Goal: Check status: Check status

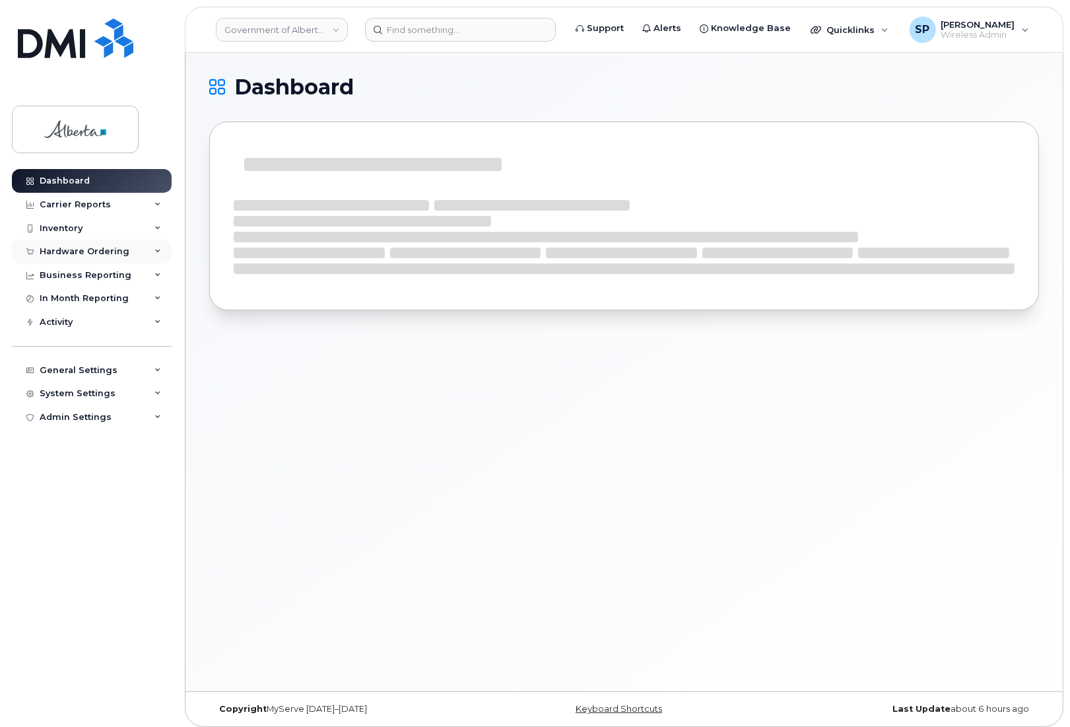
click at [79, 252] on div "Hardware Ordering" at bounding box center [85, 251] width 90 height 11
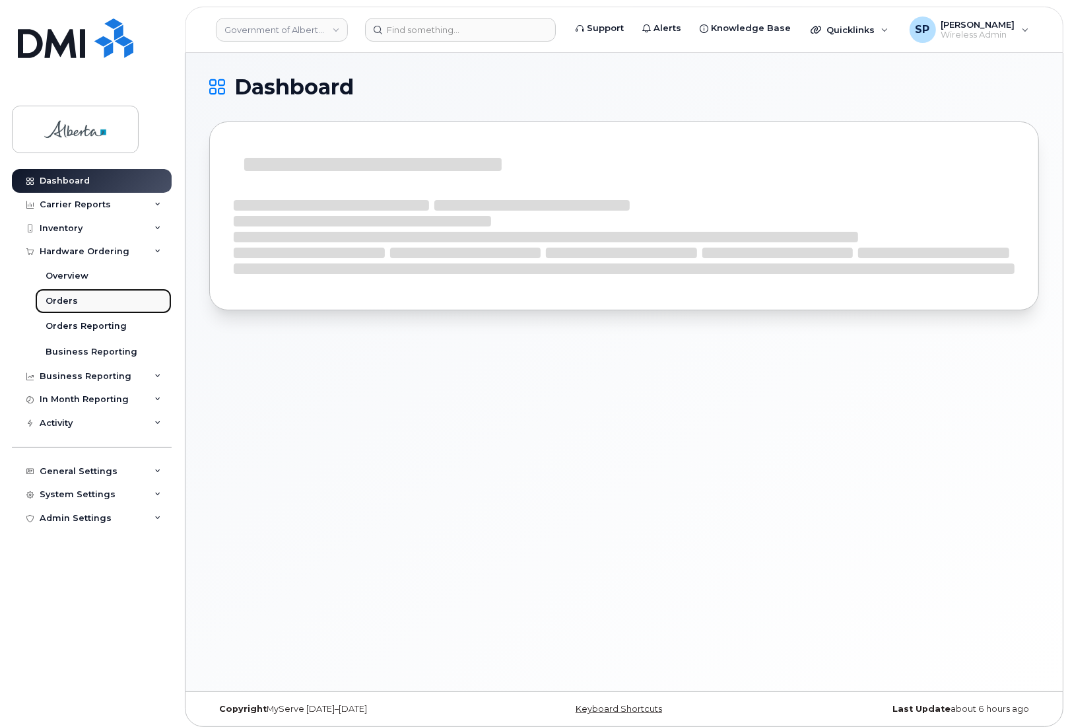
click at [70, 304] on div "Orders" at bounding box center [62, 301] width 32 height 12
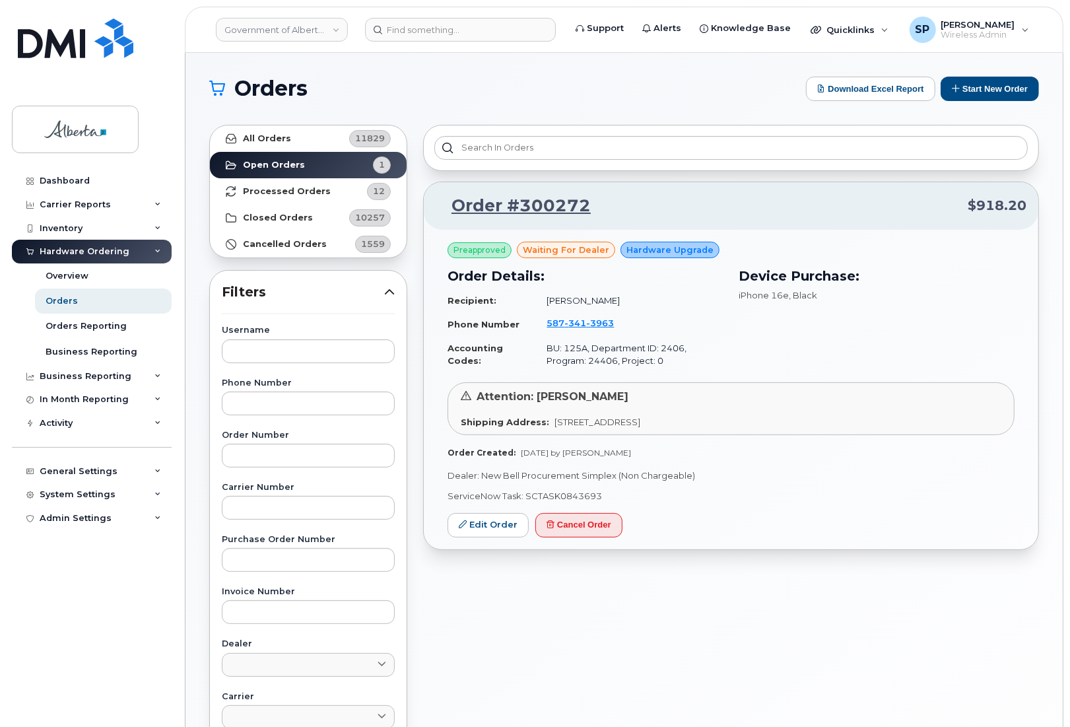
click at [625, 65] on div "Orders Download Excel Report Start New Order All Orders 11829 Open Orders 1 Pro…" at bounding box center [624, 557] width 877 height 1008
click at [285, 244] on strong "Cancelled Orders" at bounding box center [285, 244] width 84 height 11
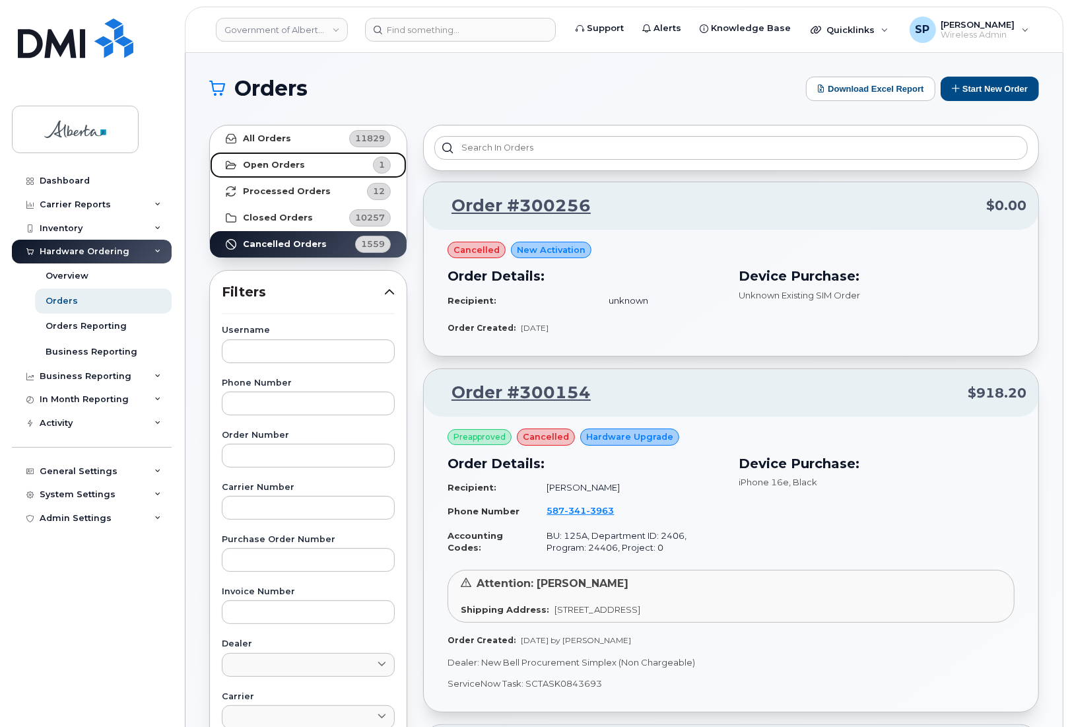
click at [298, 165] on strong "Open Orders" at bounding box center [274, 165] width 62 height 11
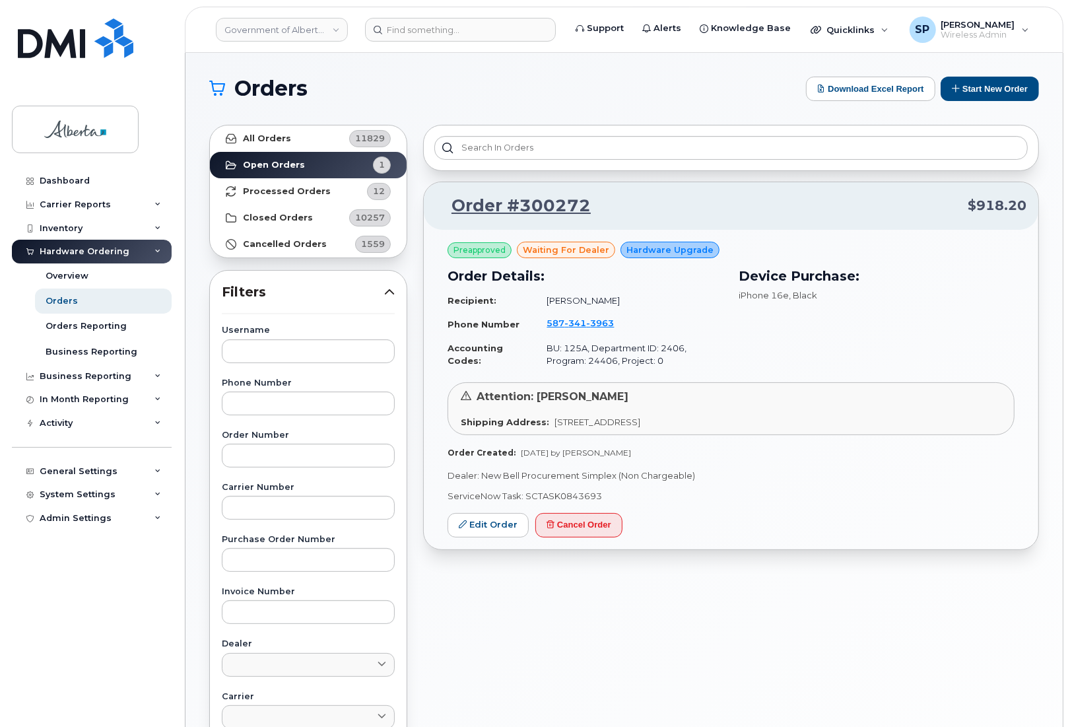
click at [103, 608] on div "Dashboard Carrier Reports Monthly Billing Data Daily Data Pooling Data Behavior…" at bounding box center [93, 438] width 163 height 538
click at [291, 245] on strong "Cancelled Orders" at bounding box center [285, 244] width 84 height 11
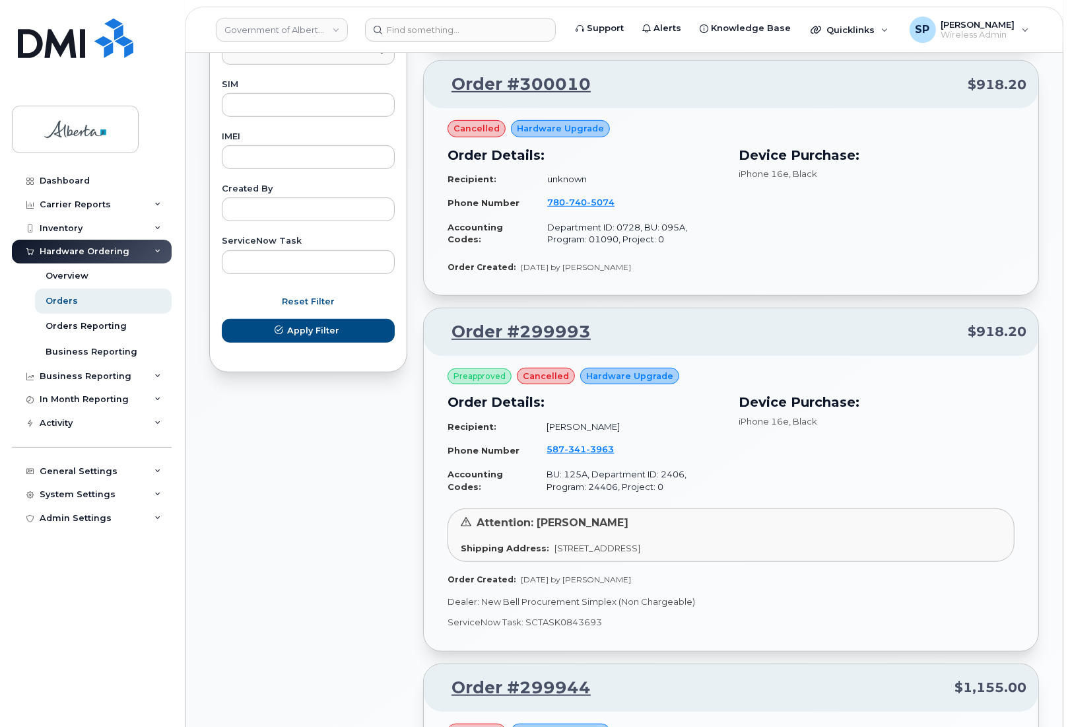
scroll to position [668, 0]
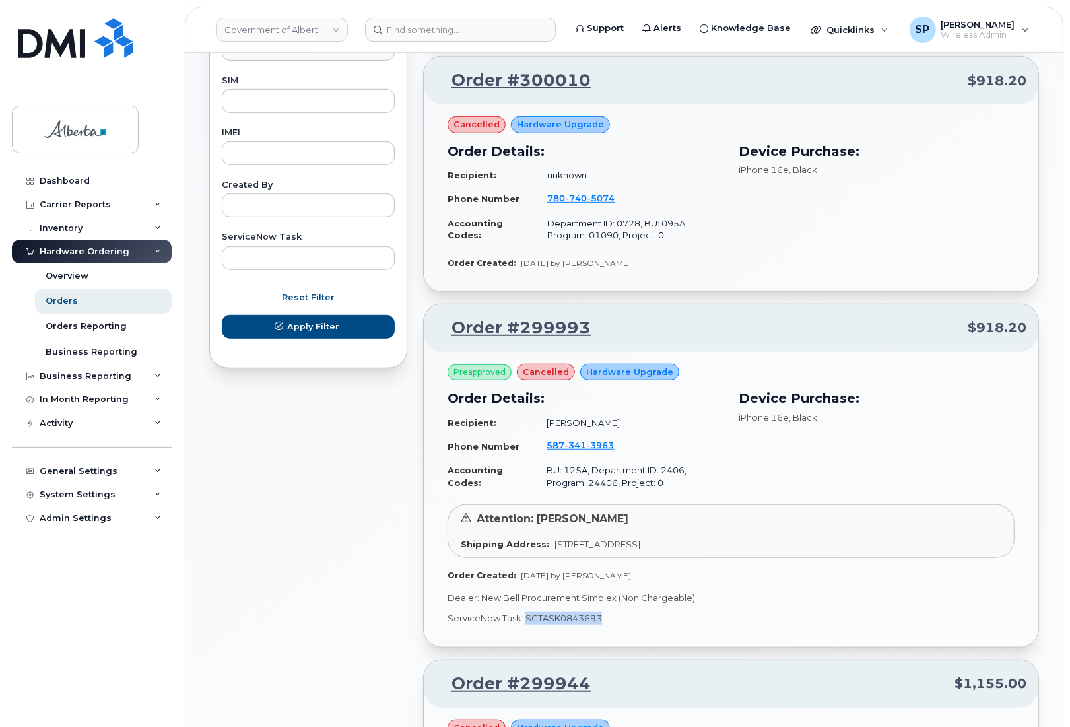
drag, startPoint x: 602, startPoint y: 619, endPoint x: 525, endPoint y: 615, distance: 77.4
click at [525, 615] on p "ServiceNow Task: SCTASK0843693" at bounding box center [731, 618] width 567 height 13
copy p "SCTASK0843693"
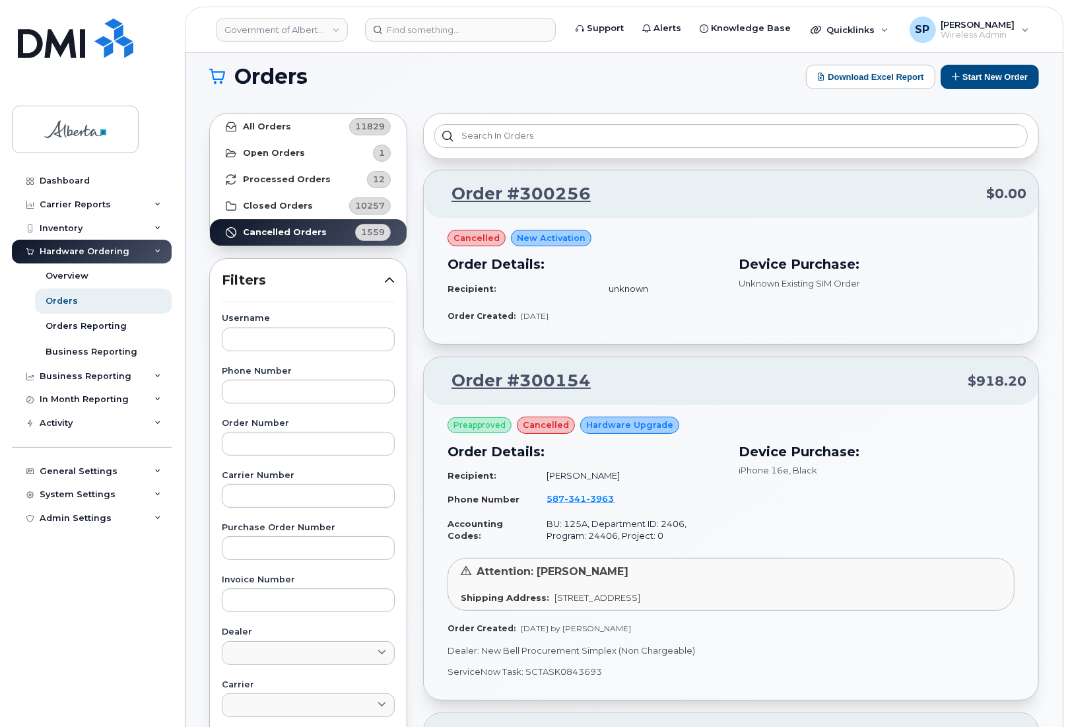
scroll to position [0, 0]
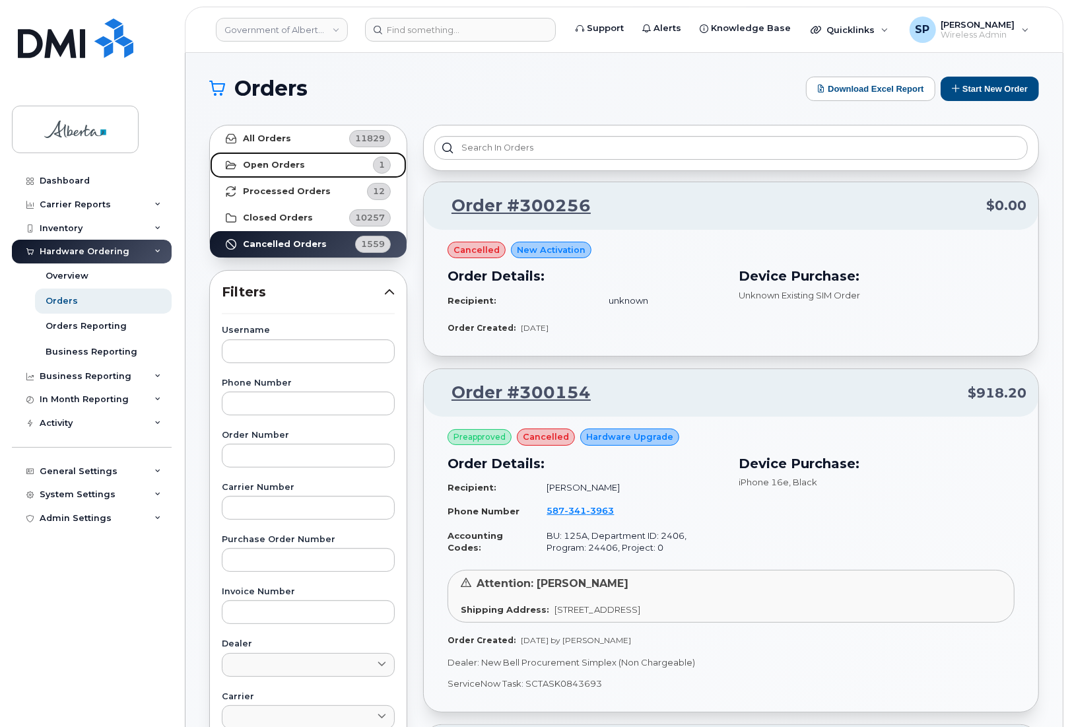
click at [301, 164] on link "Open Orders 1" at bounding box center [308, 165] width 197 height 26
